Goal: Task Accomplishment & Management: Manage account settings

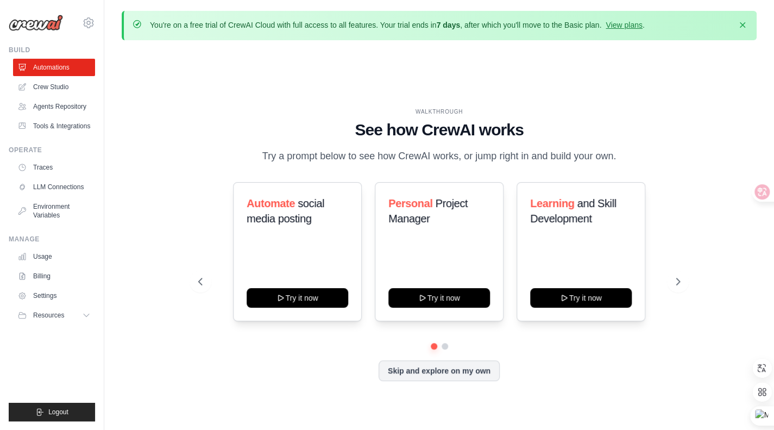
click at [229, 98] on div "WALKTHROUGH See how [PERSON_NAME] works Try a prompt below to see how [PERSON_N…" at bounding box center [439, 253] width 635 height 408
click at [444, 350] on button at bounding box center [445, 346] width 9 height 9
click at [431, 350] on button at bounding box center [434, 346] width 8 height 8
click at [320, 373] on div "Skip and explore on my own" at bounding box center [439, 370] width 482 height 21
click at [72, 83] on link "Crew Studio" at bounding box center [55, 86] width 82 height 17
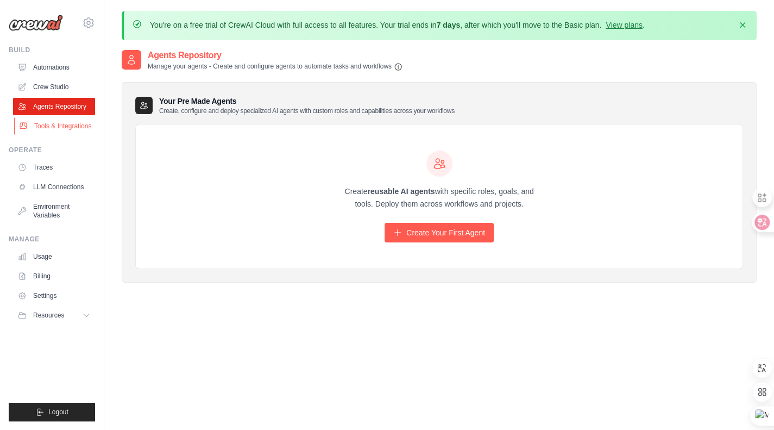
click at [67, 131] on link "Tools & Integrations" at bounding box center [55, 125] width 82 height 17
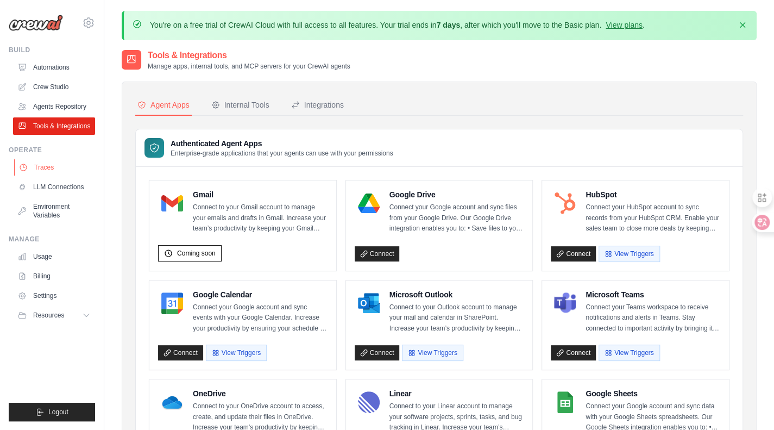
click at [69, 176] on link "Traces" at bounding box center [55, 167] width 82 height 17
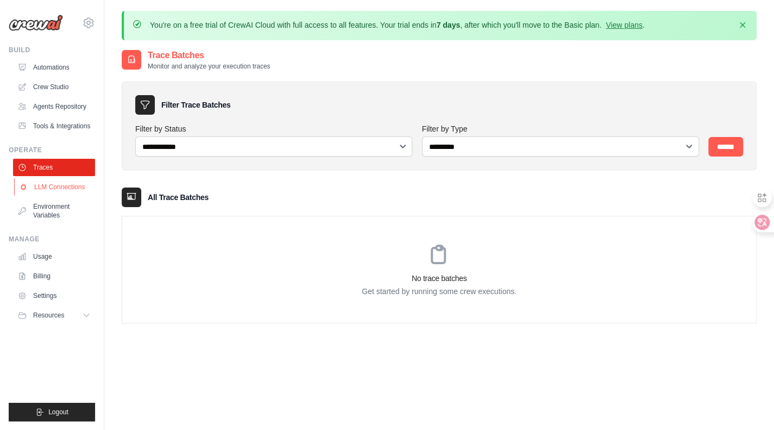
click at [74, 196] on link "LLM Connections" at bounding box center [55, 186] width 82 height 17
click at [78, 217] on link "Environment Variables" at bounding box center [55, 211] width 82 height 26
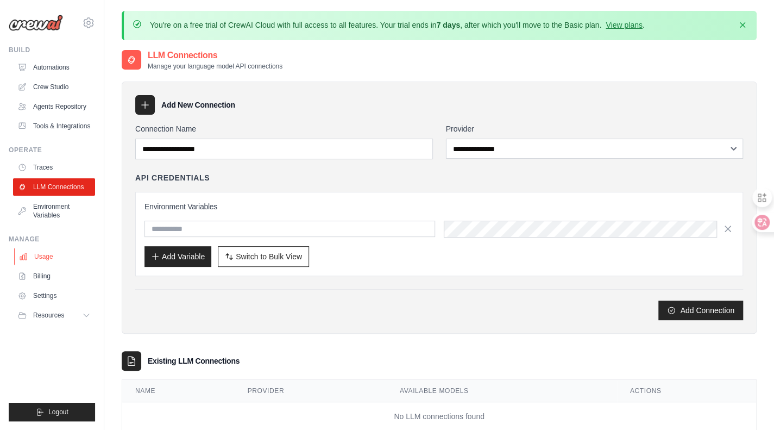
click at [60, 263] on link "Usage" at bounding box center [55, 256] width 82 height 17
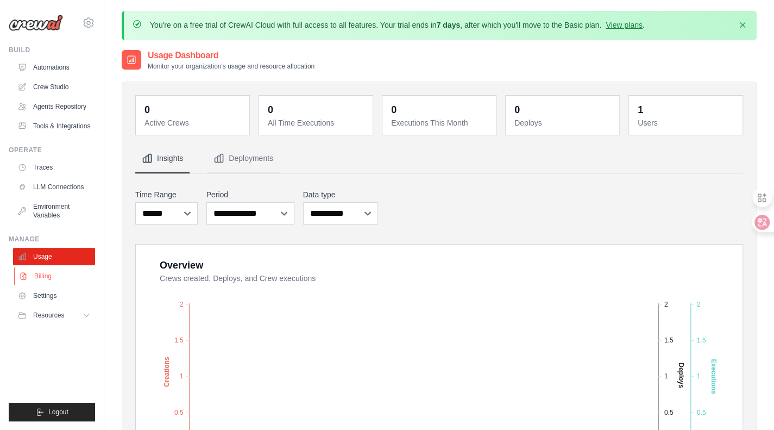
click at [70, 285] on link "Billing" at bounding box center [55, 275] width 82 height 17
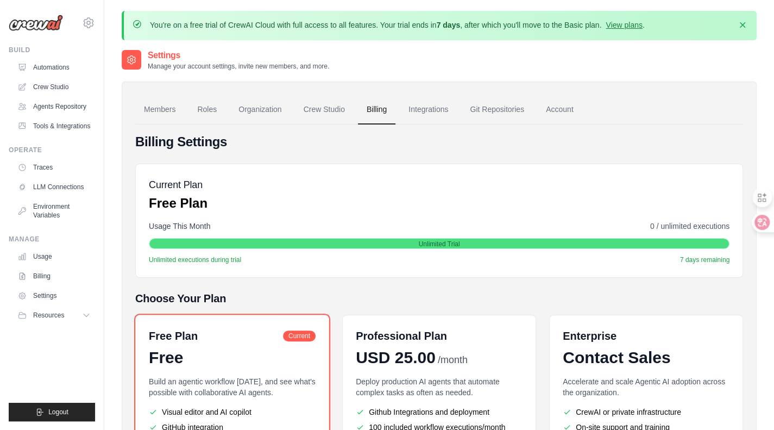
click at [65, 345] on ul "Build Automations Crew Studio Agents Repository Tools & Integrations" at bounding box center [52, 233] width 86 height 375
